Goal: Task Accomplishment & Management: Complete application form

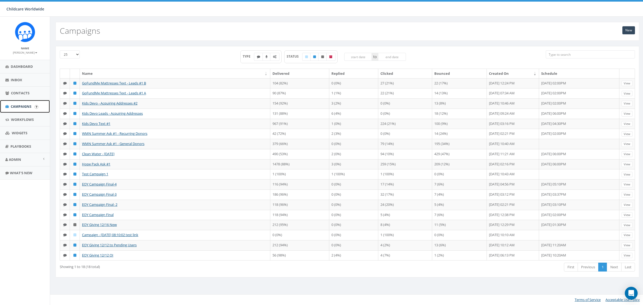
click at [25, 106] on span "Campaigns" at bounding box center [21, 106] width 21 height 5
click at [626, 26] on link "New" at bounding box center [628, 30] width 13 height 8
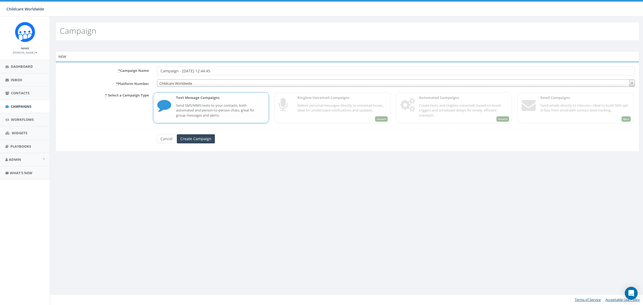
drag, startPoint x: 194, startPoint y: 68, endPoint x: 100, endPoint y: 72, distance: 94.6
click at [100, 71] on div "* Campaign Name Campaign - [DATE] 12:44:45" at bounding box center [347, 70] width 583 height 9
click at [207, 71] on input "GoFundMe Mattress Text - Leads" at bounding box center [396, 70] width 478 height 9
drag, startPoint x: 212, startPoint y: 67, endPoint x: 237, endPoint y: 68, distance: 25.7
click at [214, 67] on input "GoFundMe Mattress Text #2 - Leads" at bounding box center [396, 70] width 478 height 9
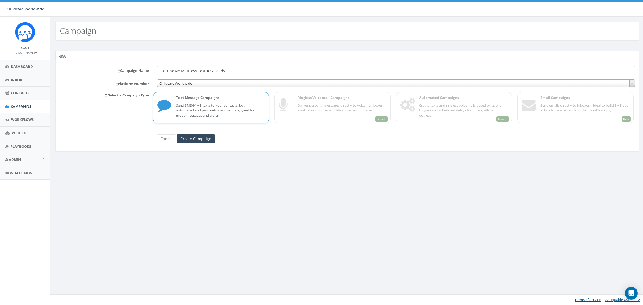
click at [237, 68] on input "GoFundMe Mattress Text #2 - Leads" at bounding box center [396, 70] width 478 height 9
type input "GoFundMe Mattress Text #2 - Leads A"
click at [196, 139] on input "Create Campaign" at bounding box center [196, 138] width 38 height 9
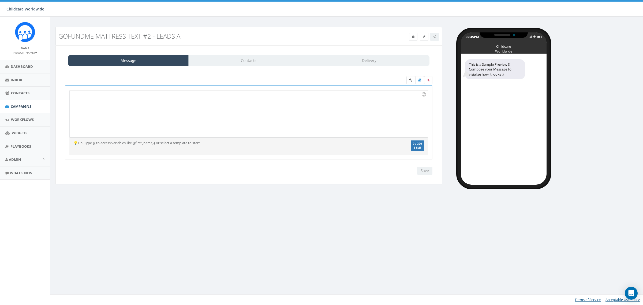
click at [221, 122] on div at bounding box center [249, 113] width 358 height 47
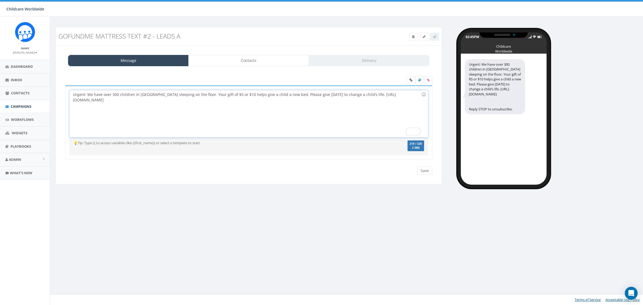
click at [70, 95] on div "Urgent: We have over 300 children in Africa sleeping on the floor. Your gift of…" at bounding box center [249, 113] width 358 height 47
click at [165, 114] on div "CHILDCARE WORLDWIDE: Urgent: We have over 300 children in Africa sleeping on th…" at bounding box center [249, 113] width 358 height 47
drag, startPoint x: 132, startPoint y: 102, endPoint x: 69, endPoint y: 98, distance: 62.9
click at [69, 98] on div "CHILDCARE WORLDWIDE: Urgent: We have over 300 children in Africa sleeping on th…" at bounding box center [248, 113] width 359 height 47
click at [402, 95] on div "CHILDCARE WORLDWIDE: Urgent: We have over 300 children in [GEOGRAPHIC_DATA] sle…" at bounding box center [249, 113] width 358 height 47
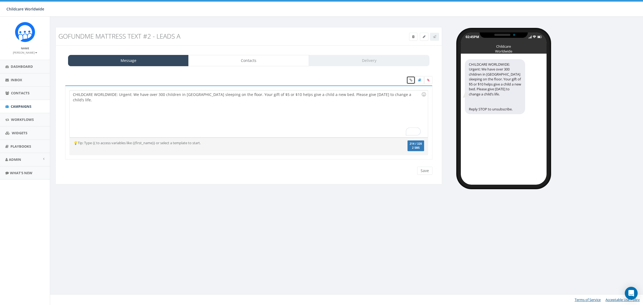
click at [411, 80] on icon at bounding box center [410, 79] width 3 height 3
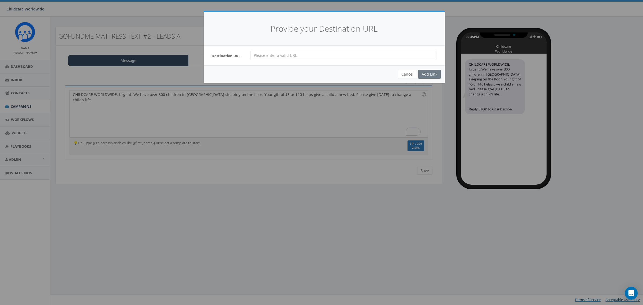
click at [307, 50] on div "Destination URL" at bounding box center [324, 56] width 241 height 20
click at [305, 58] on input "url" at bounding box center [343, 55] width 186 height 9
paste input "https://gofund.me/d972671c"
type input "https://gofund.me/d972671c"
click at [427, 74] on div "Add Link" at bounding box center [429, 74] width 23 height 9
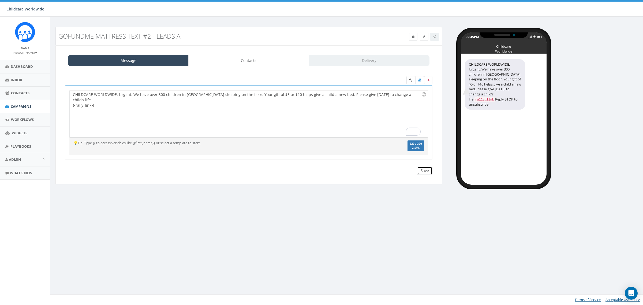
click at [420, 170] on input "Save" at bounding box center [424, 171] width 15 height 8
click at [428, 80] on icon at bounding box center [428, 79] width 2 height 3
click at [0, 0] on input "file" at bounding box center [0, 0] width 0 height 0
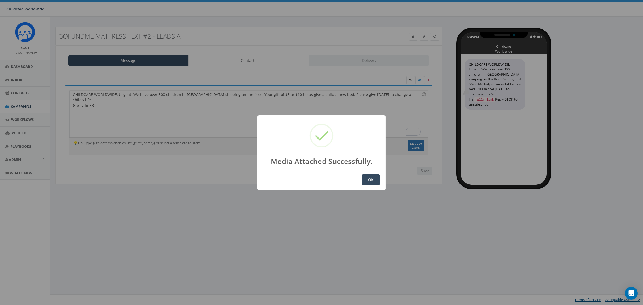
click at [375, 184] on button "OK" at bounding box center [371, 179] width 18 height 11
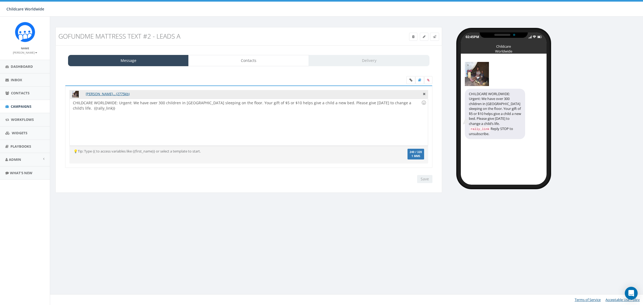
click at [394, 249] on div "GoFundMe Mattress Text #2 - Leads A Test Message Status: Message Contacts Deliv…" at bounding box center [347, 161] width 595 height 288
click at [427, 180] on div "Save Next" at bounding box center [423, 179] width 18 height 8
click at [21, 106] on span "Campaigns" at bounding box center [21, 106] width 21 height 5
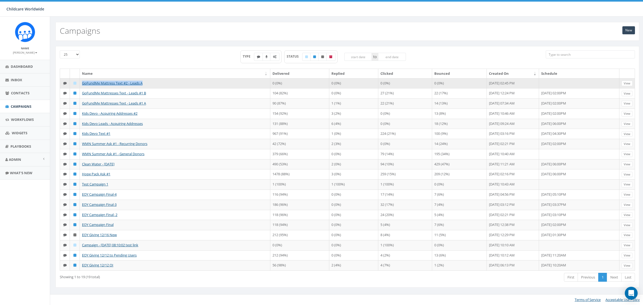
drag, startPoint x: 178, startPoint y: 85, endPoint x: 83, endPoint y: 87, distance: 94.9
click at [83, 87] on td "GoFundMe Mattress Text #2 - Leads A" at bounding box center [175, 83] width 190 height 10
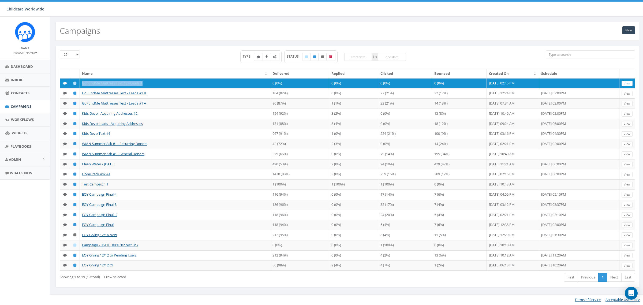
copy link "GoFundMe Mattress Text #2 - Leads A"
click at [631, 31] on link "New" at bounding box center [628, 30] width 13 height 8
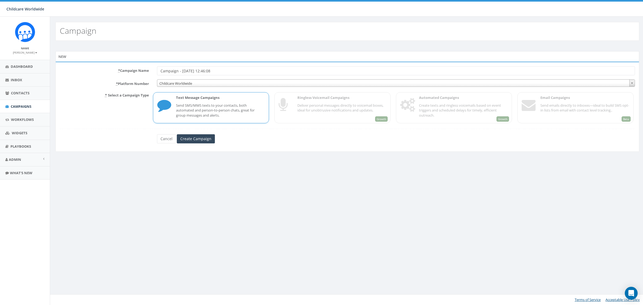
drag, startPoint x: 233, startPoint y: 72, endPoint x: 147, endPoint y: 73, distance: 86.0
click at [147, 73] on div "* Campaign Name Campaign - [DATE] 12:46:08" at bounding box center [347, 70] width 583 height 9
type input "GoFundMe Mattress Text #2 - Leads B"
click at [189, 143] on input "Create Campaign" at bounding box center [196, 138] width 38 height 9
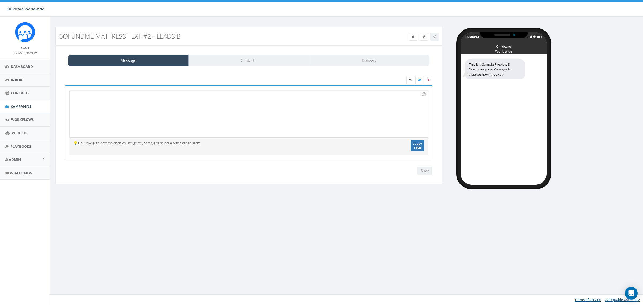
click at [248, 98] on div at bounding box center [249, 113] width 358 height 47
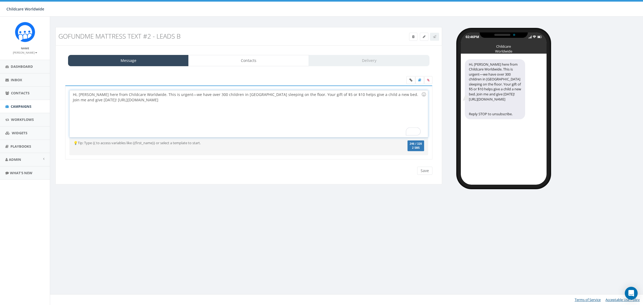
click at [73, 94] on div "Hi, Bill here from Childcare Worldwide. This is urgent—we have over 300 childre…" at bounding box center [249, 113] width 358 height 47
drag, startPoint x: 141, startPoint y: 105, endPoint x: 68, endPoint y: 103, distance: 73.5
click at [68, 103] on div "Hi, Bill here from Childcare Worldwide. This is urgent—we have over 300 childre…" at bounding box center [248, 122] width 367 height 74
click at [430, 81] on label at bounding box center [428, 80] width 8 height 8
click at [0, 0] on input "file" at bounding box center [0, 0] width 0 height 0
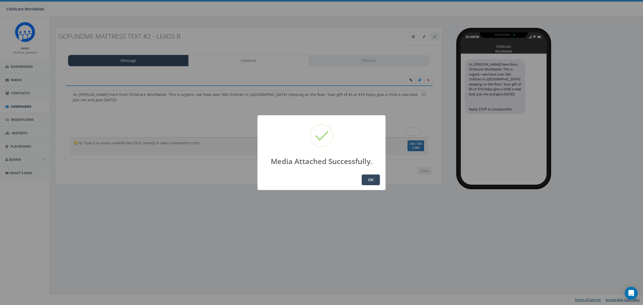
click at [366, 182] on button "OK" at bounding box center [371, 179] width 18 height 11
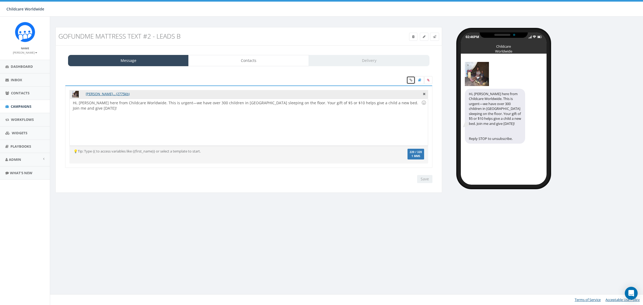
click at [406, 81] on link at bounding box center [410, 80] width 9 height 8
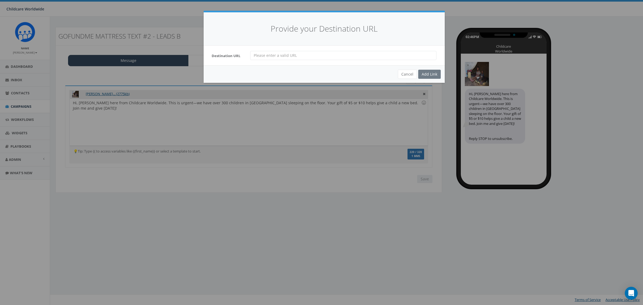
click at [314, 59] on input "url" at bounding box center [343, 55] width 186 height 9
paste input "[URL][DOMAIN_NAME]"
type input "[URL][DOMAIN_NAME]"
click at [432, 74] on div "Add Link" at bounding box center [429, 74] width 23 height 9
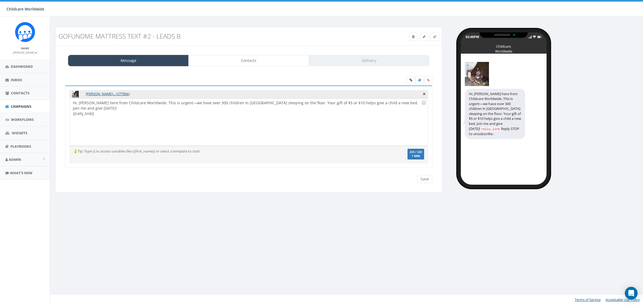
click at [73, 109] on div "Hi, [PERSON_NAME] here from Childcare Worldwide. This is urgent—we have over 30…" at bounding box center [249, 122] width 358 height 47
click at [428, 183] on input "Save" at bounding box center [424, 179] width 15 height 8
click at [18, 108] on span "Campaigns" at bounding box center [21, 106] width 21 height 5
